Goal: Navigation & Orientation: Understand site structure

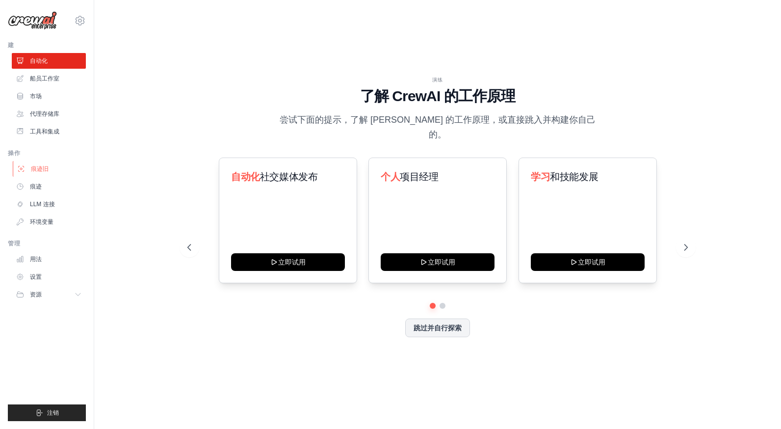
click at [51, 168] on link "痕迹旧" at bounding box center [50, 169] width 74 height 16
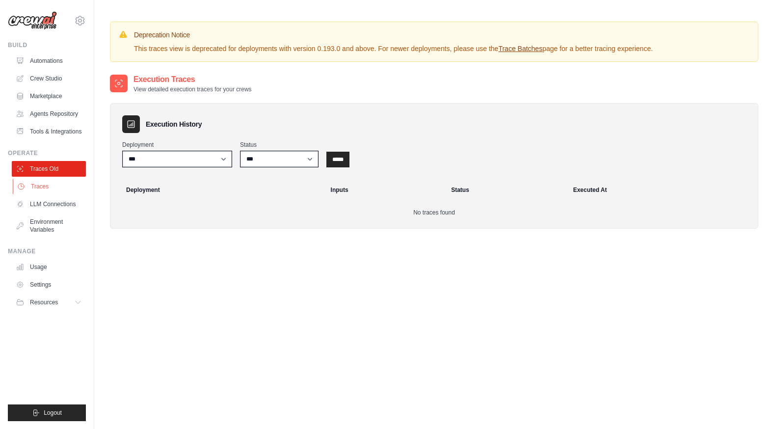
click at [61, 194] on link "Traces" at bounding box center [50, 187] width 74 height 16
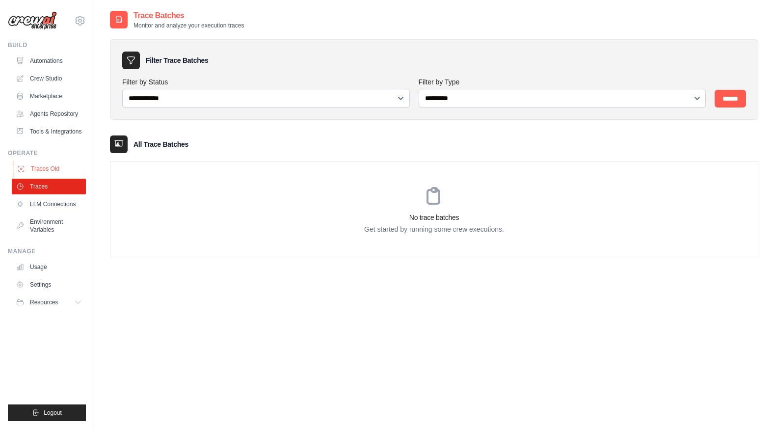
click at [66, 177] on link "Traces Old" at bounding box center [50, 169] width 74 height 16
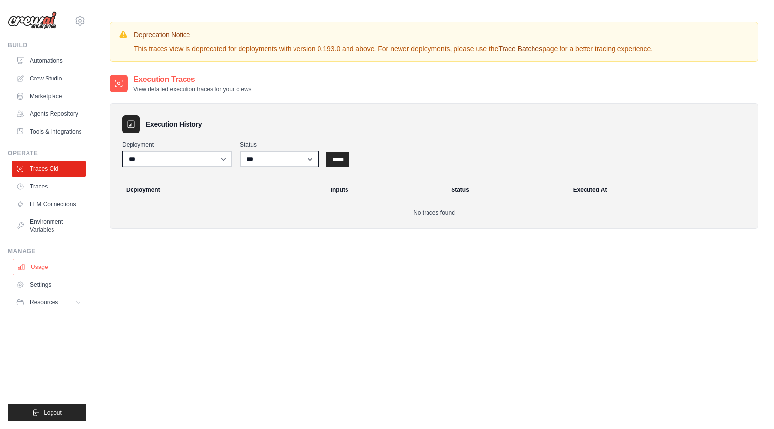
drag, startPoint x: 271, startPoint y: 281, endPoint x: 37, endPoint y: 274, distance: 234.1
click at [37, 274] on link "Usage" at bounding box center [50, 267] width 74 height 16
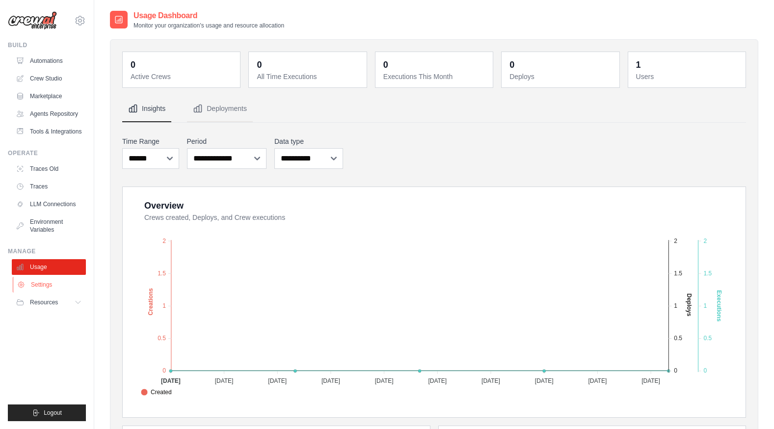
click at [58, 292] on link "Settings" at bounding box center [50, 285] width 74 height 16
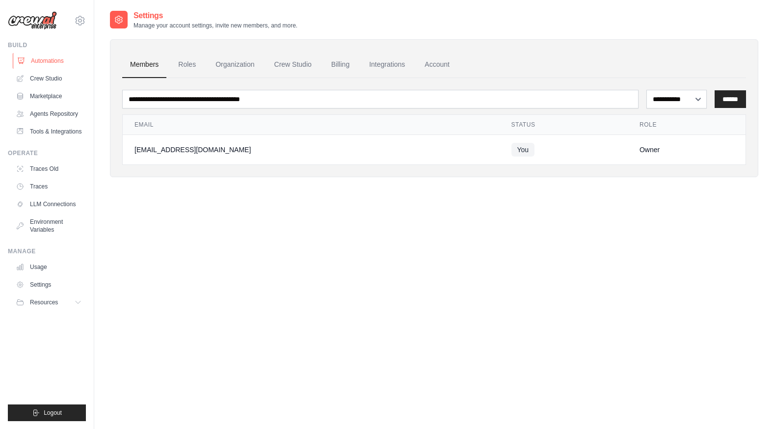
click at [58, 61] on link "Automations" at bounding box center [50, 61] width 74 height 16
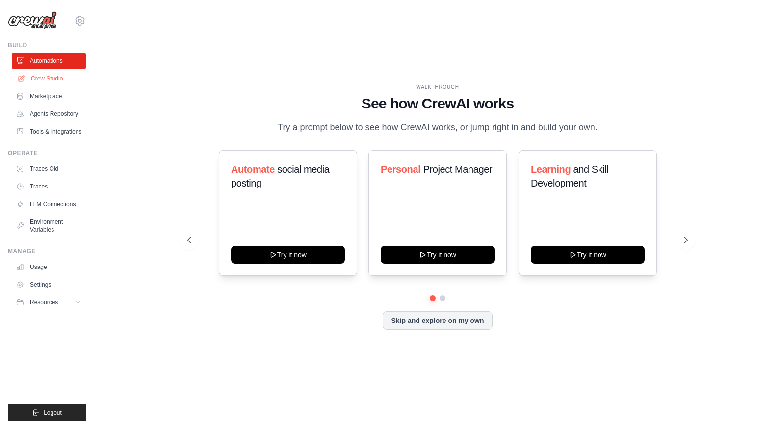
click at [61, 79] on link "Crew Studio" at bounding box center [50, 79] width 74 height 16
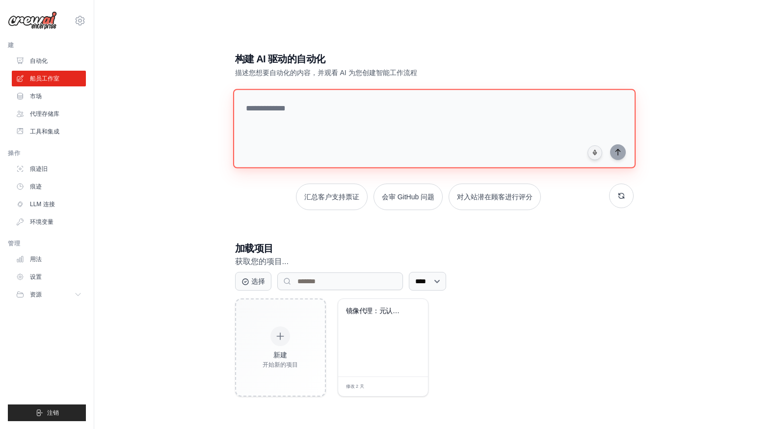
click at [318, 121] on textarea at bounding box center [434, 128] width 402 height 79
click at [38, 107] on link "代理存储库" at bounding box center [50, 114] width 74 height 16
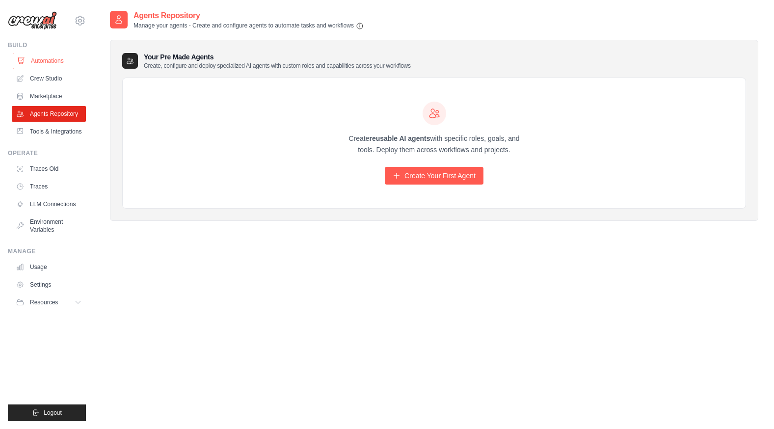
click at [61, 59] on link "Automations" at bounding box center [50, 61] width 74 height 16
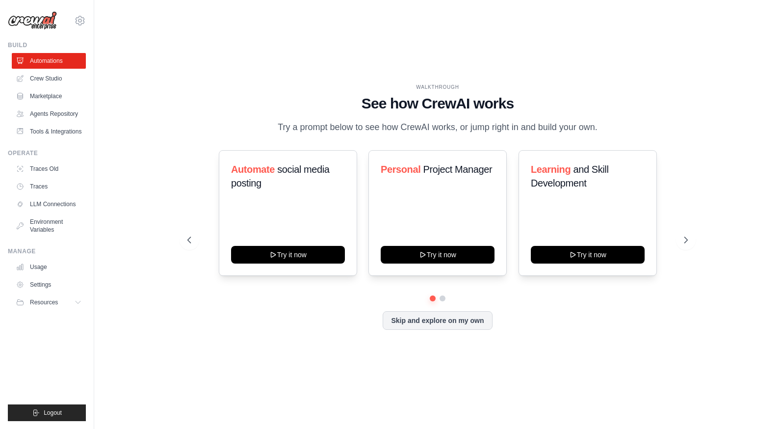
drag, startPoint x: 209, startPoint y: 85, endPoint x: 148, endPoint y: 155, distance: 93.5
click at [148, 155] on div "WALKTHROUGH See how [PERSON_NAME] works Try a prompt below to see how [PERSON_N…" at bounding box center [437, 214] width 655 height 409
